Goal: Task Accomplishment & Management: Manage account settings

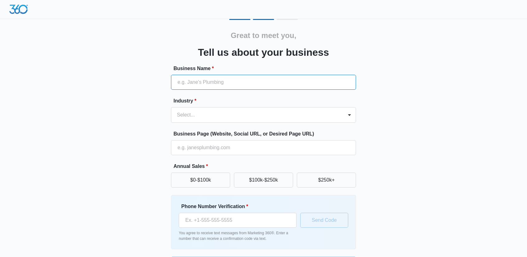
click at [210, 80] on input "Business Name *" at bounding box center [263, 82] width 185 height 15
click at [212, 84] on input "Business Name *" at bounding box center [263, 82] width 185 height 15
click at [212, 83] on input "Business Name *" at bounding box center [263, 82] width 185 height 15
type input "Cell Phone Repair Store"
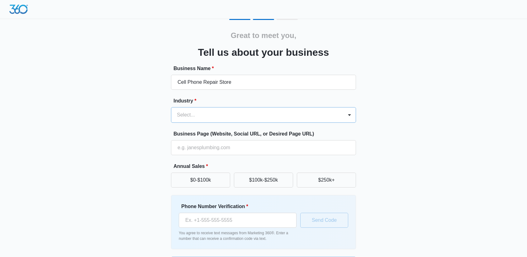
click at [218, 116] on div at bounding box center [256, 114] width 158 height 9
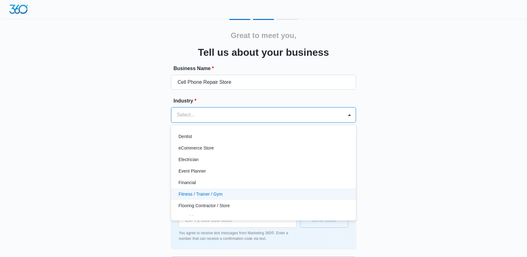
scroll to position [170, 0]
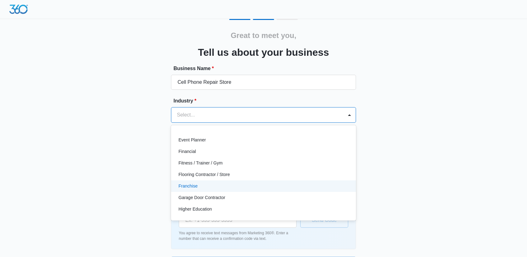
click at [205, 186] on div "Franchise" at bounding box center [262, 186] width 169 height 7
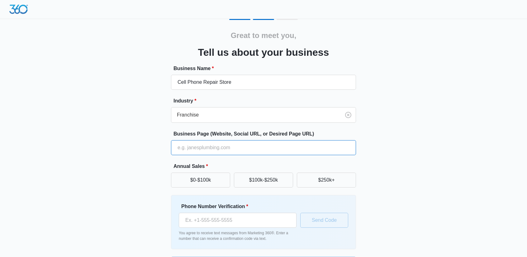
click at [212, 146] on input "Business Page (Website, Social URL, or Desired Page URL)" at bounding box center [263, 147] width 185 height 15
click at [246, 148] on input "Business Page (Website, Social URL, or Desired Page URL)" at bounding box center [263, 147] width 185 height 15
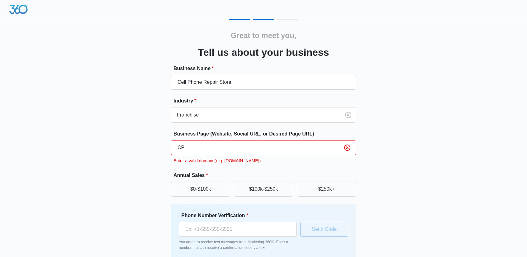
type input "C"
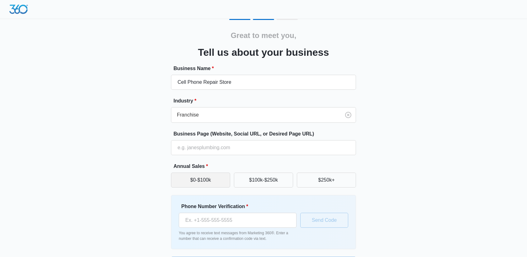
click at [205, 179] on button "$0-$100k" at bounding box center [200, 179] width 59 height 15
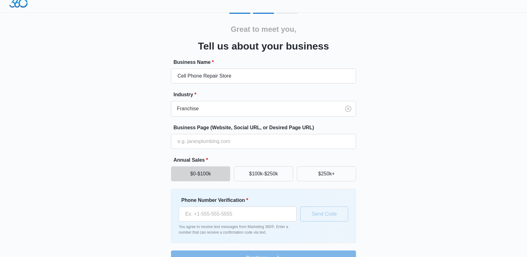
scroll to position [21, 0]
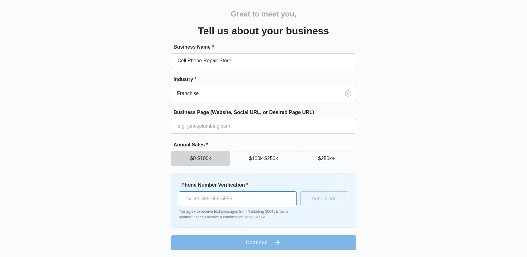
click at [250, 202] on input "Phone Number Verification *" at bounding box center [238, 198] width 118 height 15
type input "(201) 273-8641"
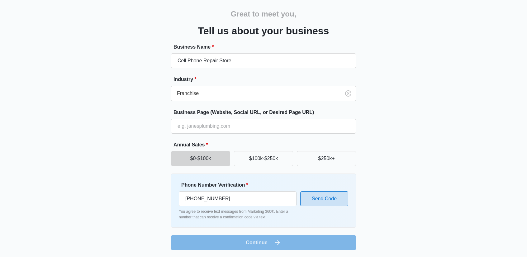
click at [322, 201] on button "Send Code" at bounding box center [324, 198] width 48 height 15
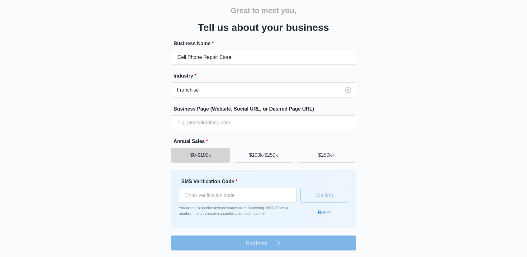
scroll to position [25, 0]
click at [229, 198] on input "SMS Verification Code *" at bounding box center [238, 194] width 118 height 15
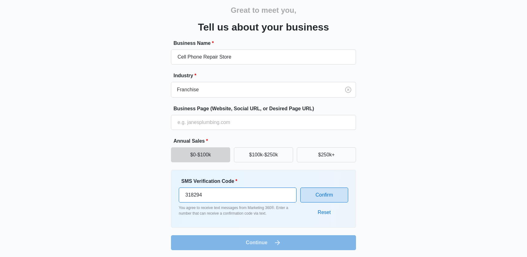
type input "318294"
click at [312, 198] on button "Confirm" at bounding box center [324, 194] width 48 height 15
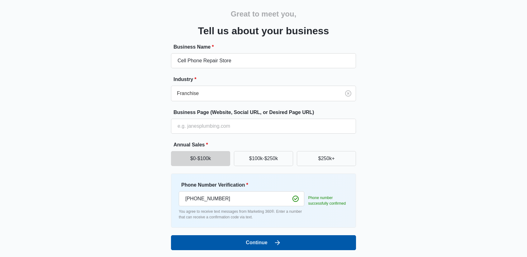
click at [279, 244] on icon "submit" at bounding box center [277, 242] width 7 height 7
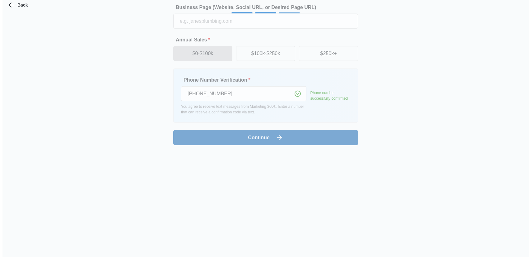
scroll to position [0, 0]
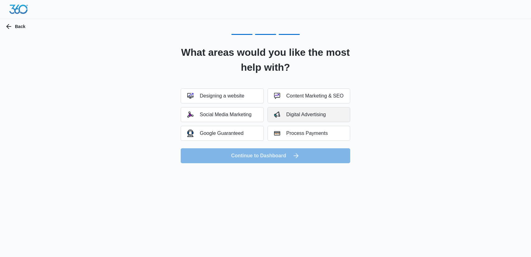
click at [281, 115] on div "Digital Advertising" at bounding box center [300, 114] width 52 height 6
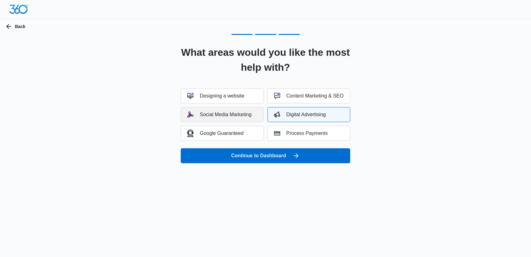
click at [244, 119] on button "Social Media Marketing" at bounding box center [222, 114] width 83 height 15
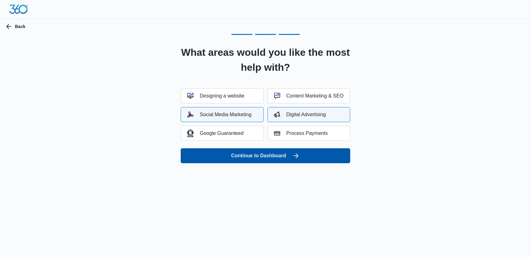
click at [296, 159] on icon "submit" at bounding box center [296, 155] width 7 height 7
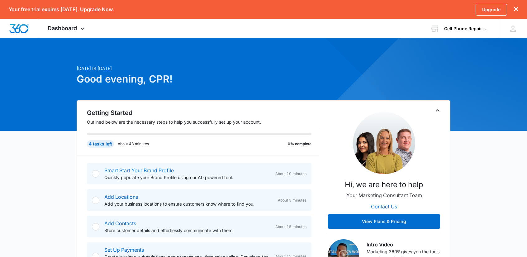
click at [94, 173] on div at bounding box center [95, 173] width 7 height 7
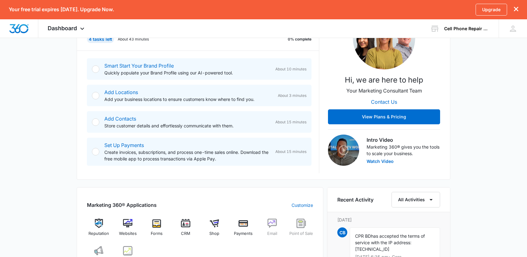
scroll to position [124, 0]
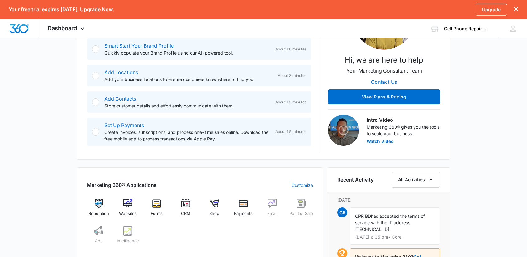
click at [154, 54] on p "Quickly populate your Brand Profile using our AI-powered tool." at bounding box center [187, 52] width 166 height 7
click at [147, 86] on div "Smart Start Your Brand Profile Quickly populate your Brand Profile using our AI…" at bounding box center [203, 92] width 232 height 122
click at [82, 30] on icon at bounding box center [81, 29] width 7 height 7
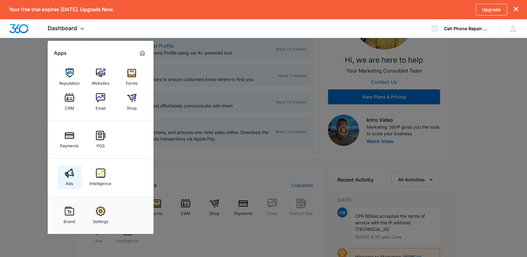
click at [75, 176] on link "Ads" at bounding box center [70, 177] width 24 height 24
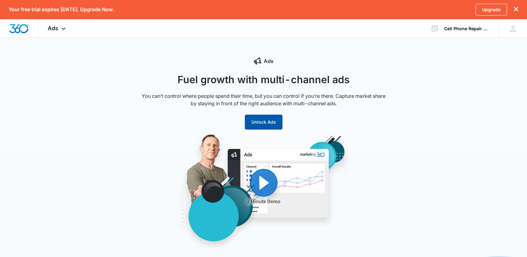
click at [253, 122] on button "Unlock Ads" at bounding box center [264, 122] width 38 height 15
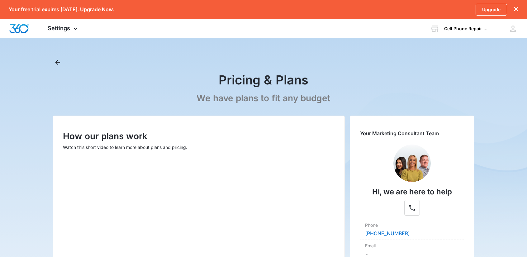
click at [516, 7] on icon "dismiss this dialog" at bounding box center [515, 9] width 4 height 4
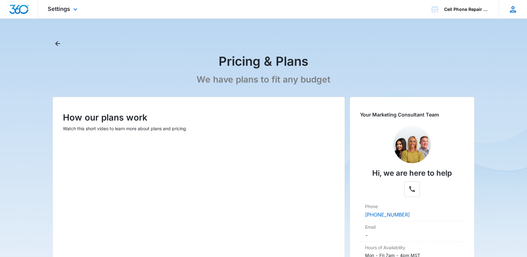
click at [509, 9] on icon at bounding box center [512, 9] width 9 height 9
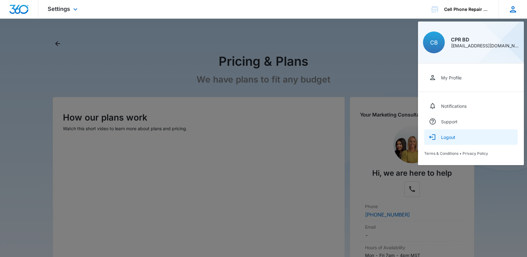
click at [452, 139] on div "Logout" at bounding box center [448, 136] width 14 height 5
